Goal: Obtain resource: Download file/media

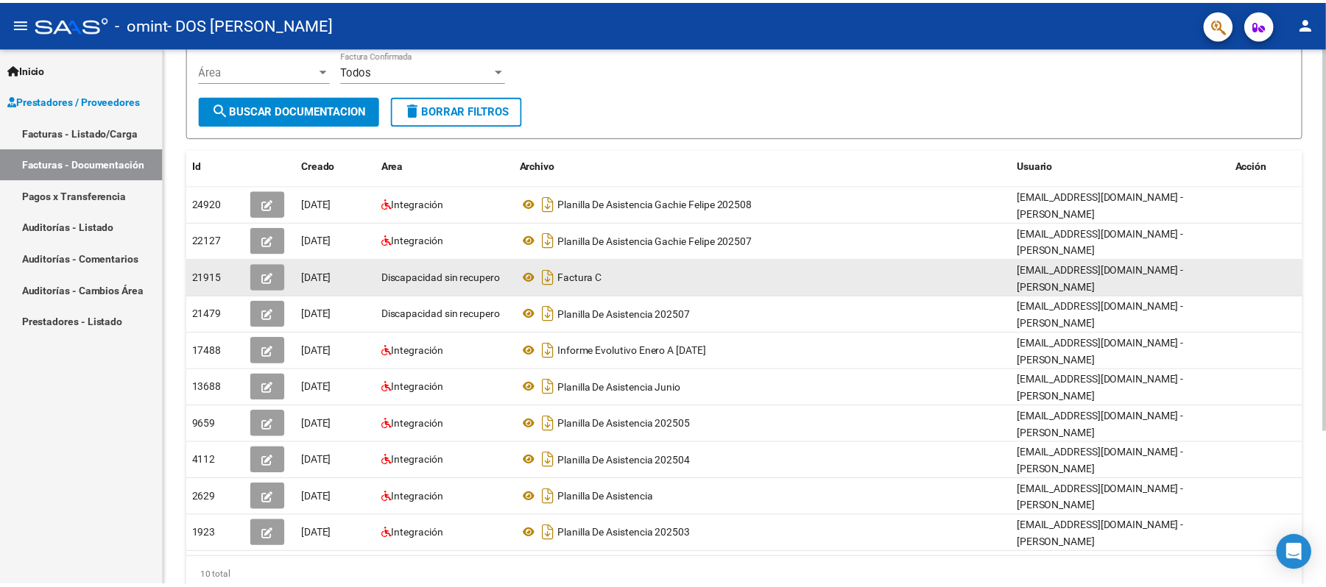
scroll to position [168, 0]
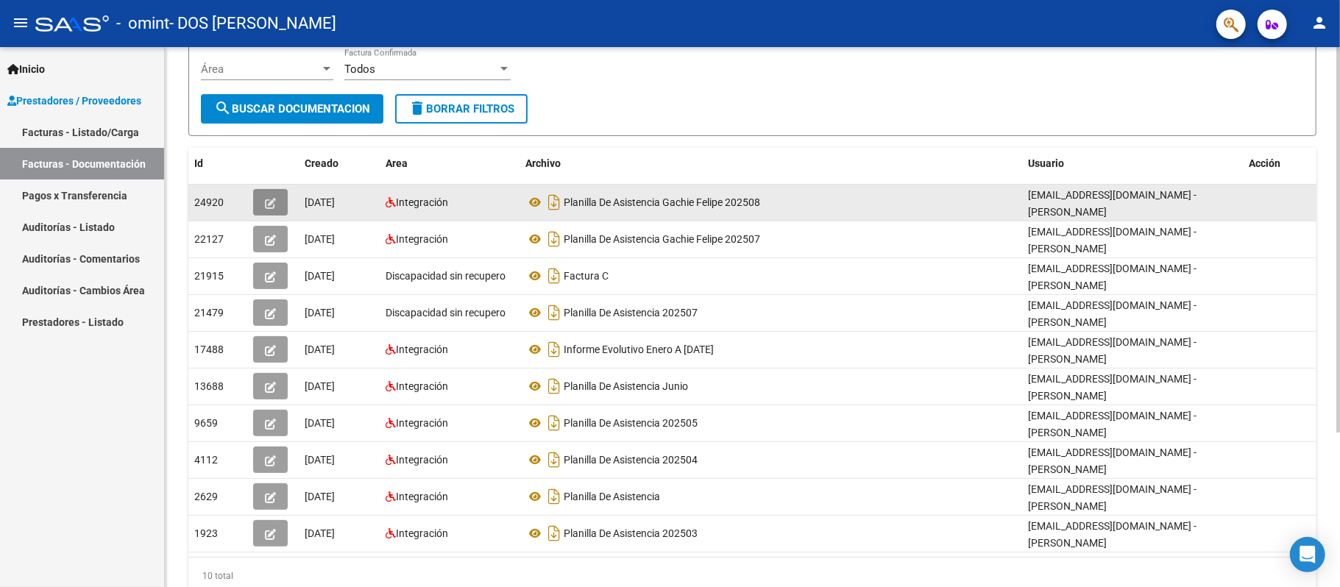
click at [269, 206] on icon "button" at bounding box center [270, 203] width 11 height 11
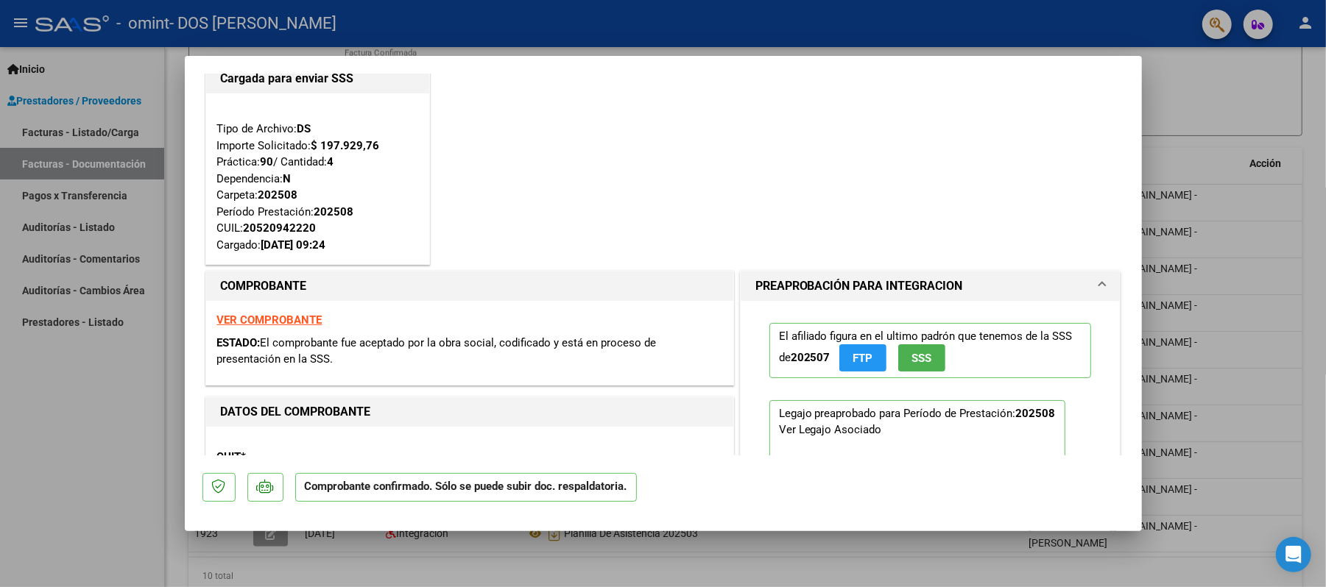
scroll to position [31, 0]
click at [286, 322] on strong "VER COMPROBANTE" at bounding box center [269, 319] width 105 height 13
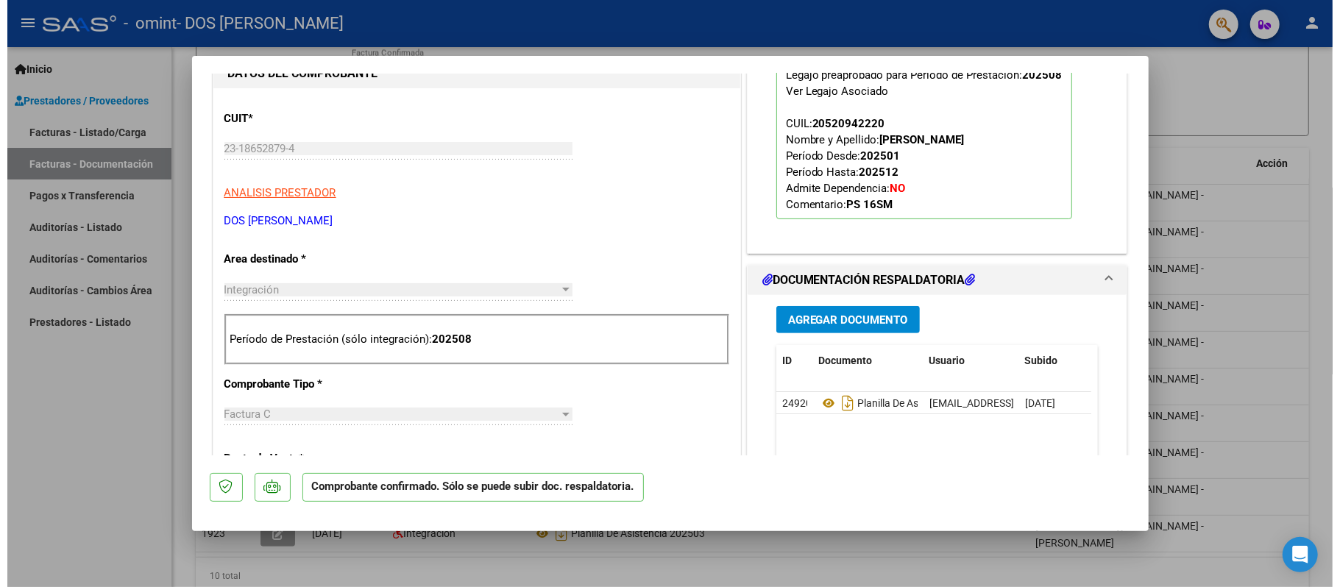
scroll to position [0, 0]
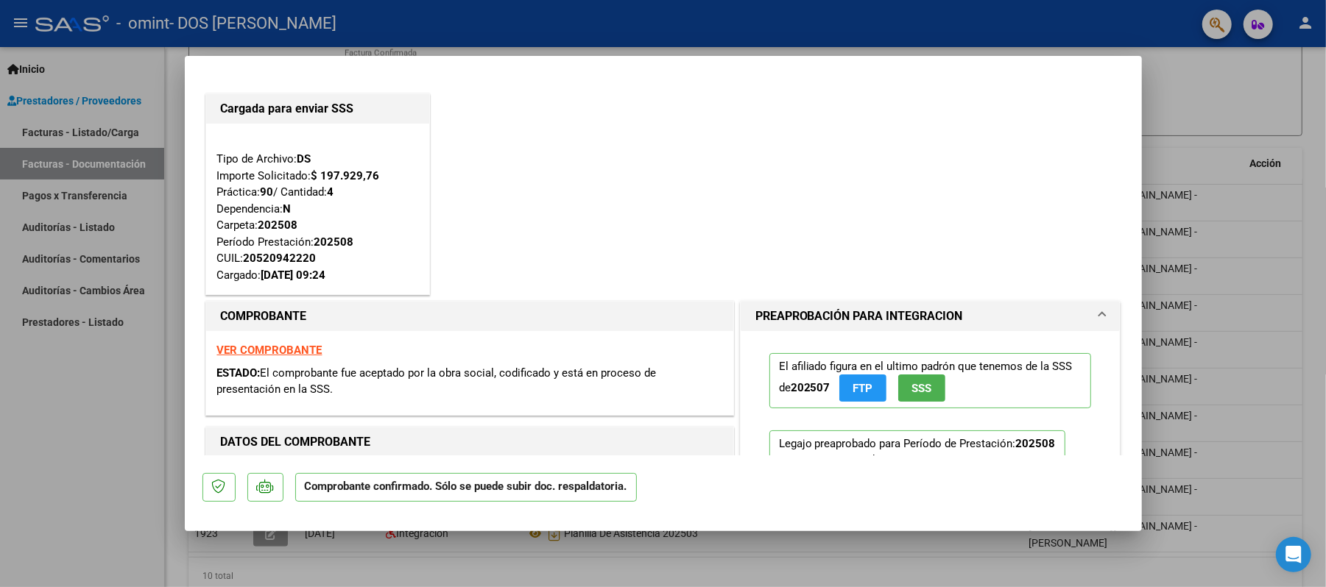
type input "$ 0,00"
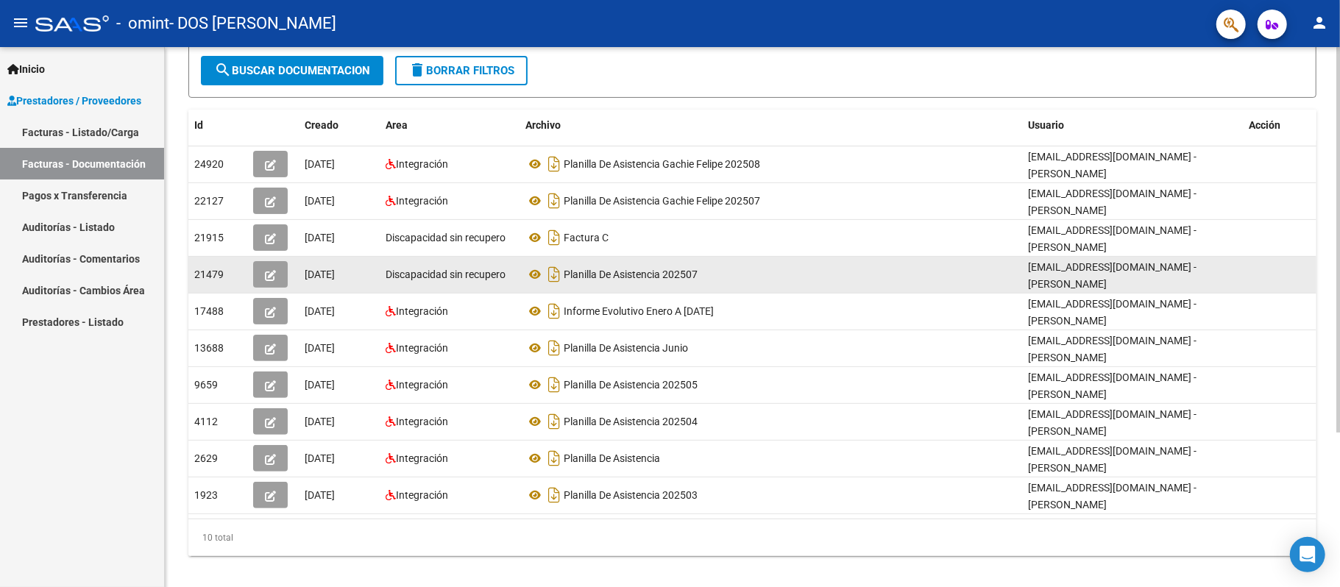
scroll to position [218, 0]
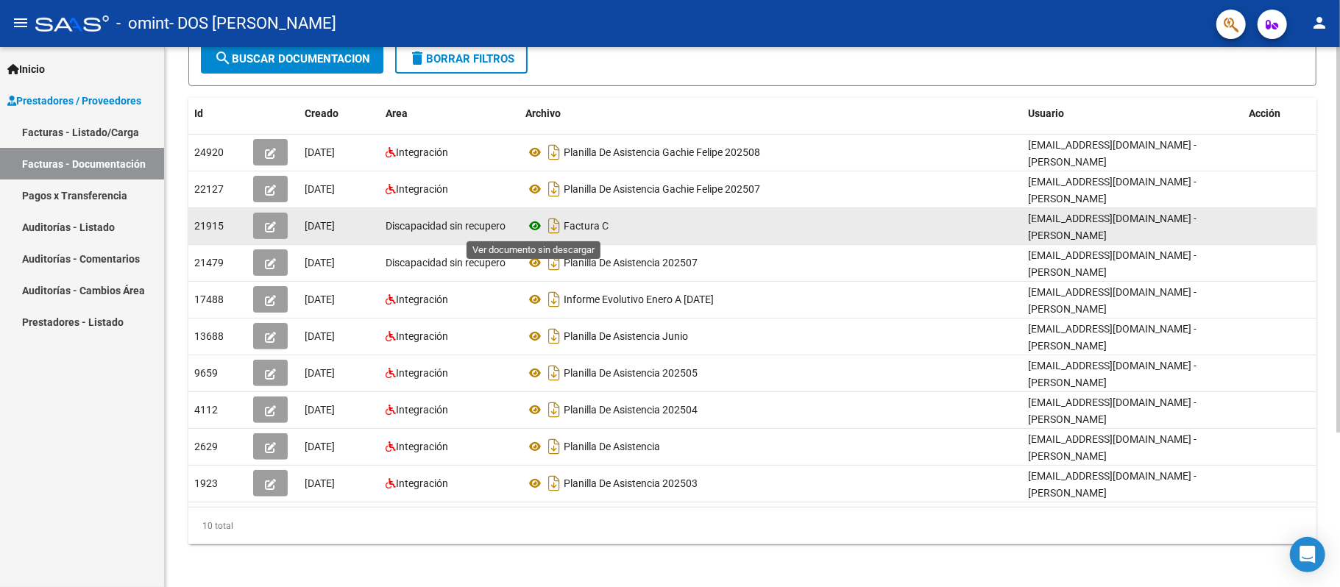
click at [534, 225] on icon at bounding box center [535, 226] width 19 height 18
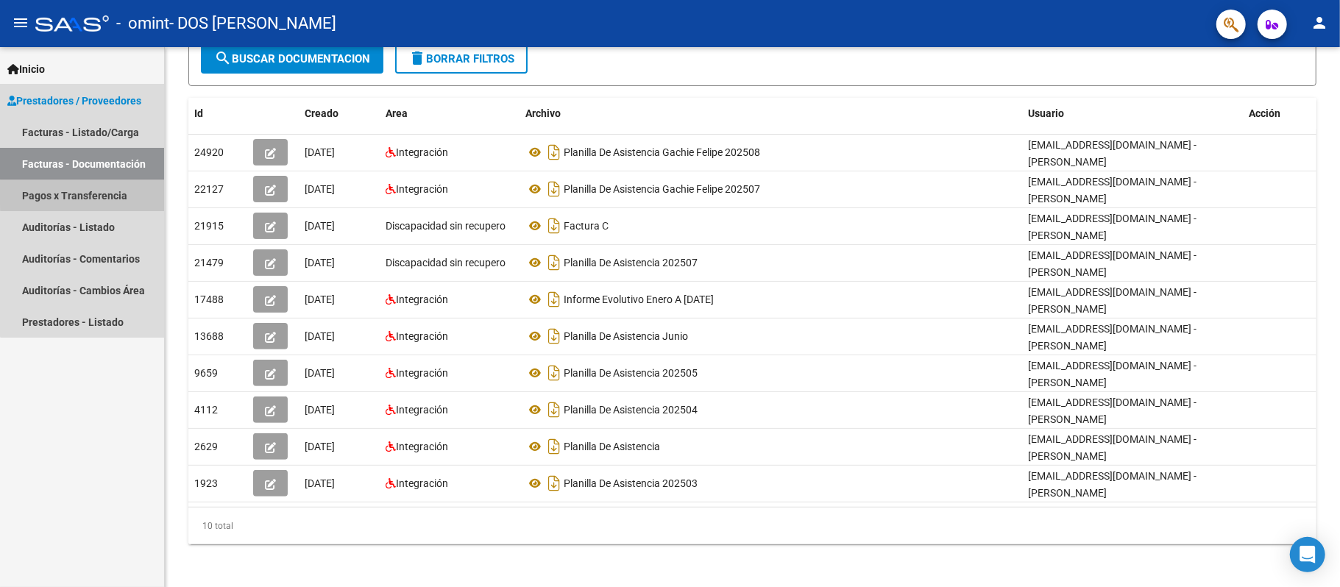
click at [113, 193] on link "Pagos x Transferencia" at bounding box center [82, 196] width 164 height 32
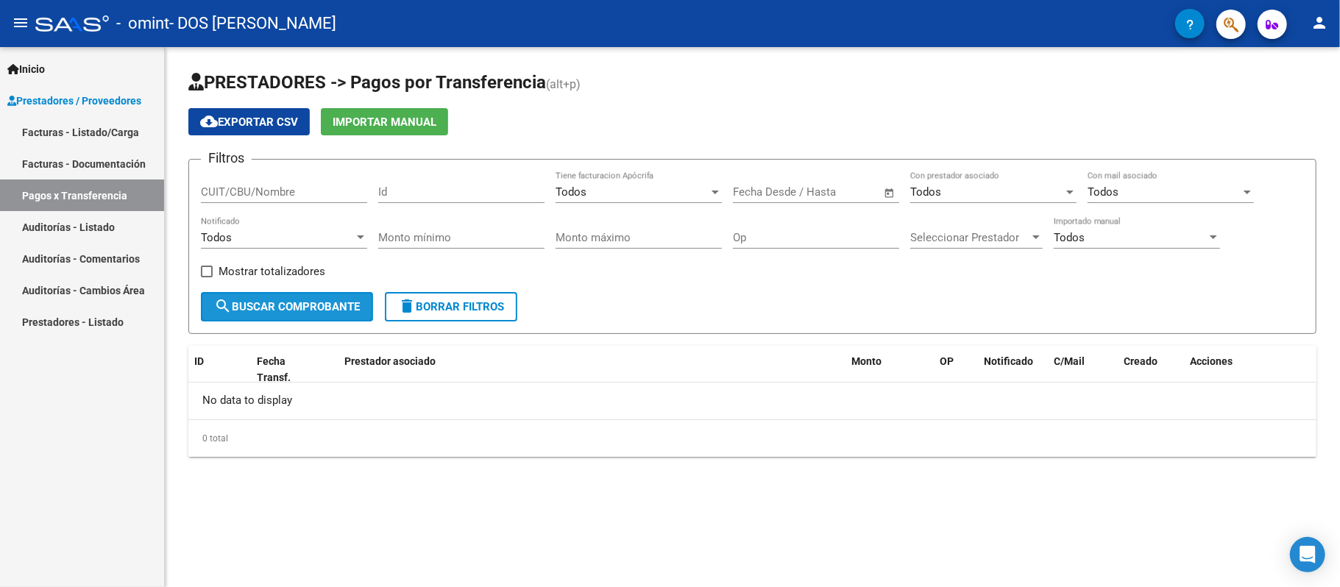
click at [324, 307] on span "search Buscar Comprobante" at bounding box center [287, 306] width 146 height 13
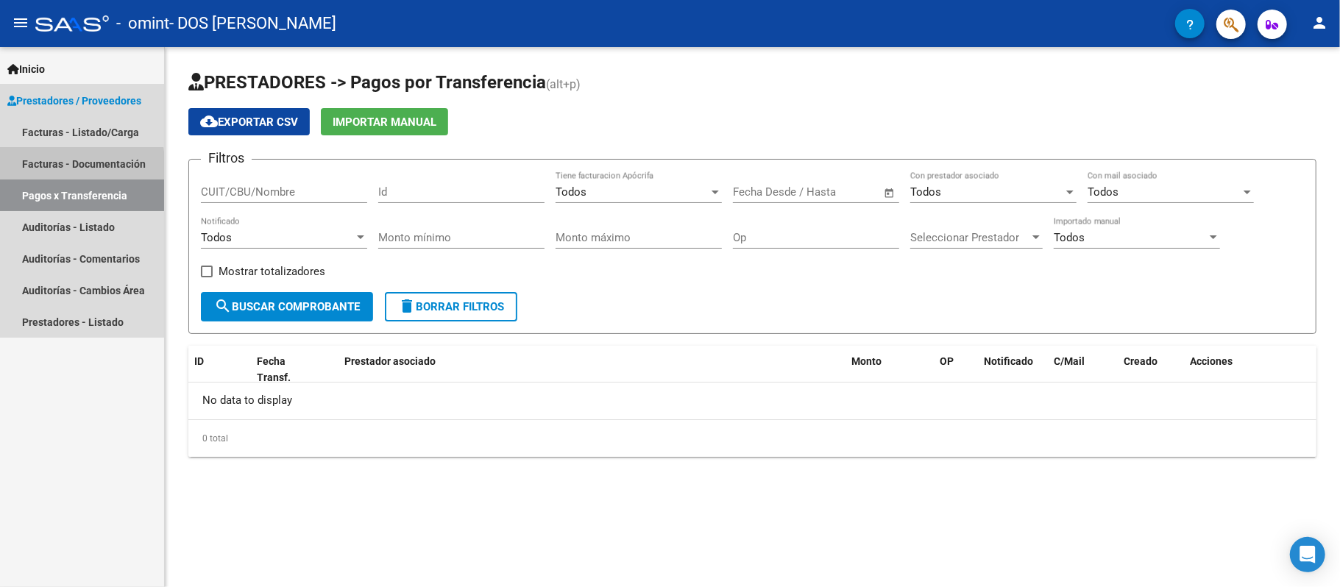
click at [63, 168] on link "Facturas - Documentación" at bounding box center [82, 164] width 164 height 32
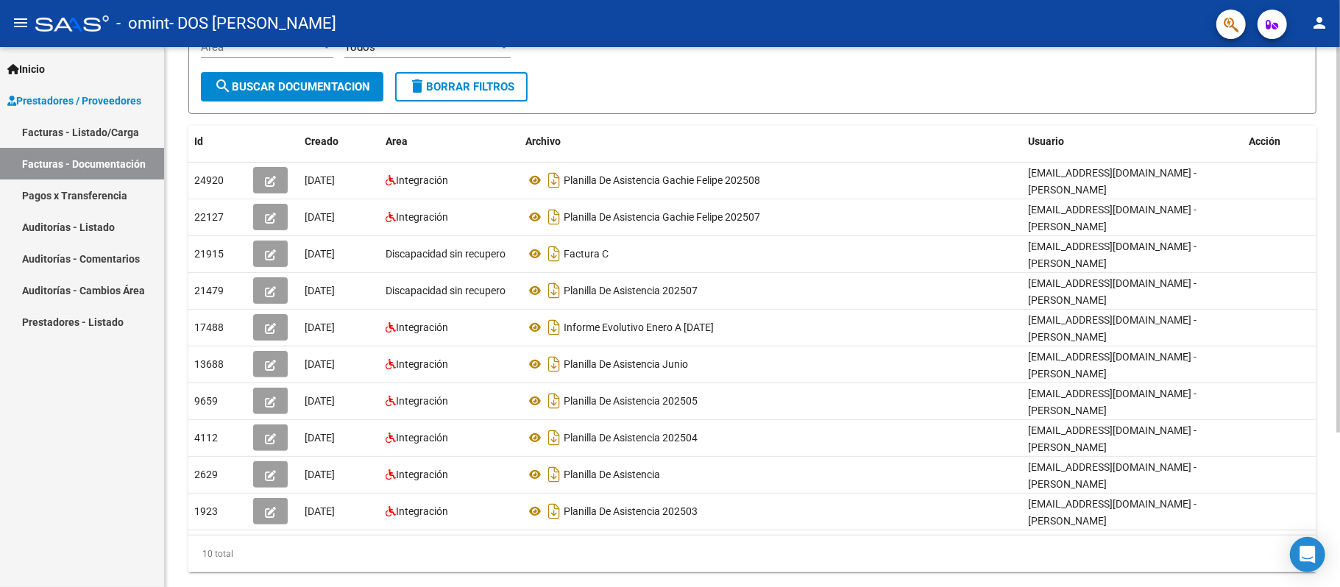
scroll to position [191, 0]
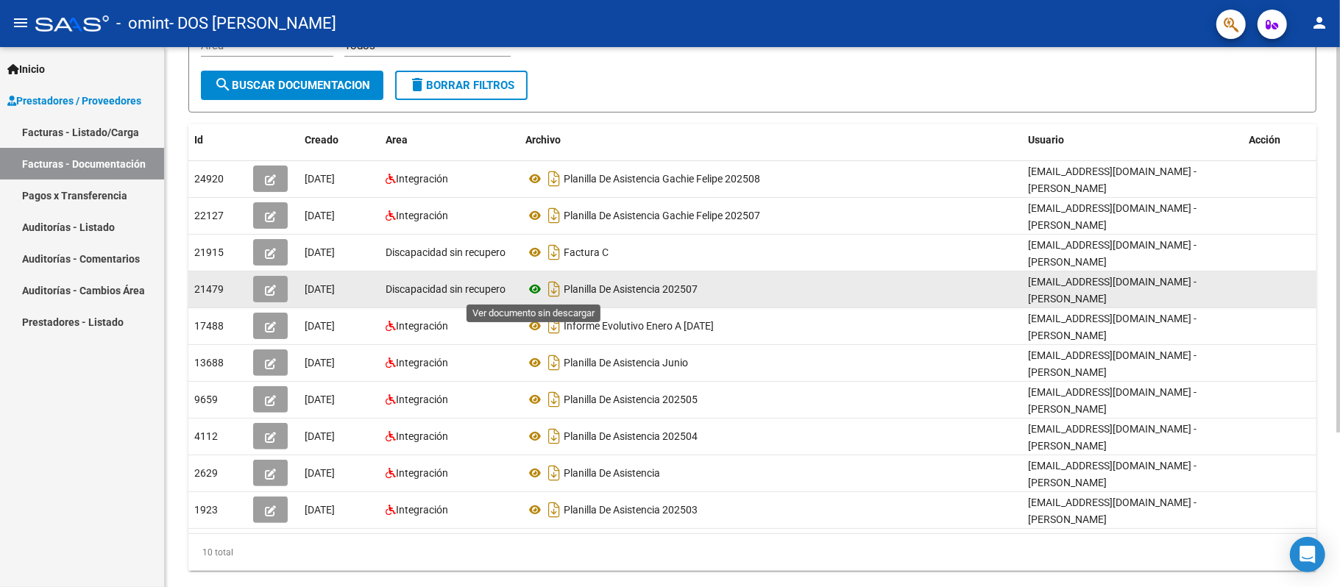
click at [537, 295] on icon at bounding box center [535, 289] width 19 height 18
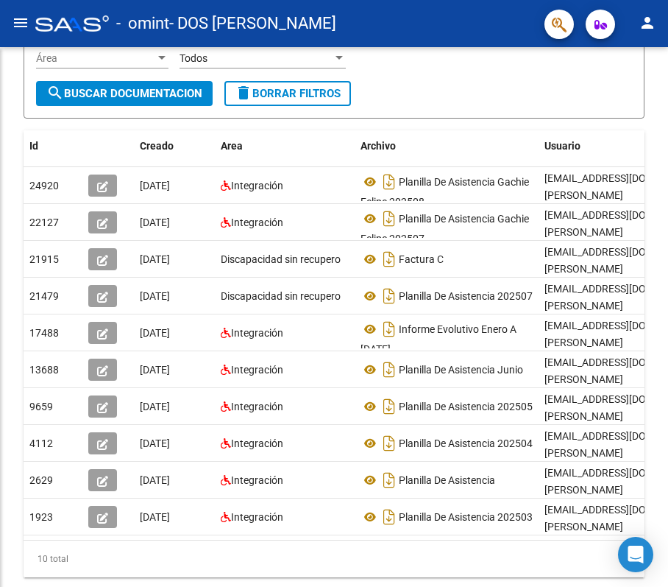
scroll to position [146, 0]
